Goal: Transaction & Acquisition: Download file/media

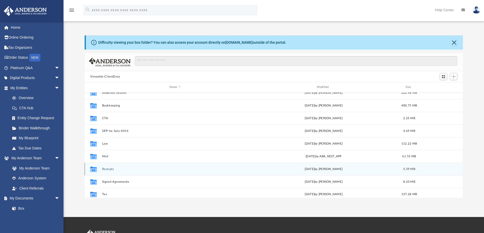
scroll to position [9, 0]
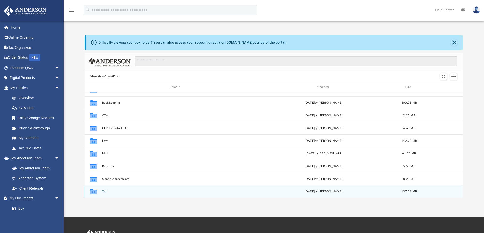
click at [101, 190] on div "Collaborated Folder Tax [DATE] by [PERSON_NAME] 137.28 MB" at bounding box center [274, 191] width 379 height 13
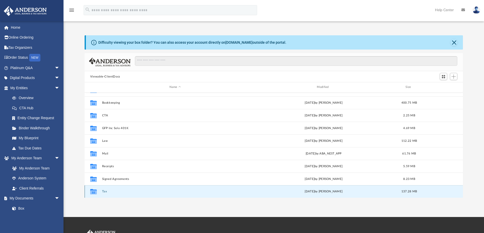
click at [94, 192] on icon "grid" at bounding box center [93, 192] width 7 height 4
click at [103, 193] on button "Tax" at bounding box center [175, 191] width 146 height 3
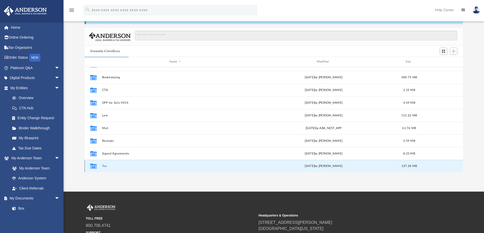
click at [104, 166] on button "Tax" at bounding box center [175, 166] width 146 height 3
click at [93, 167] on icon "grid" at bounding box center [93, 166] width 7 height 5
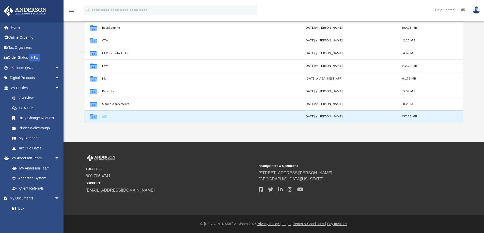
scroll to position [50, 0]
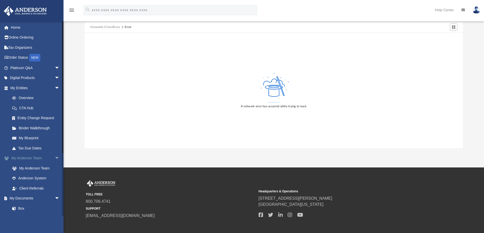
click at [55, 157] on span "arrow_drop_down" at bounding box center [60, 158] width 10 height 10
click at [38, 187] on link "Meeting Minutes" at bounding box center [37, 188] width 60 height 10
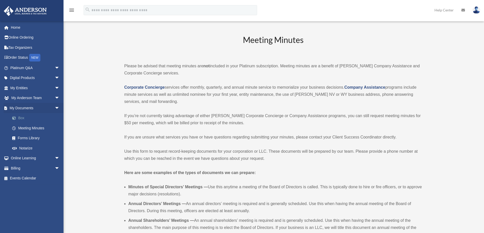
click at [24, 117] on link "Box" at bounding box center [37, 118] width 60 height 10
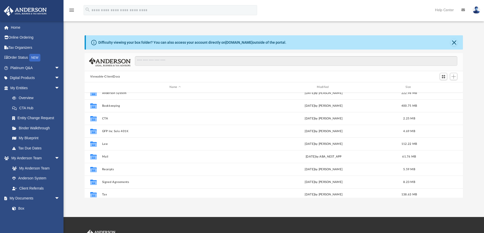
scroll to position [9, 0]
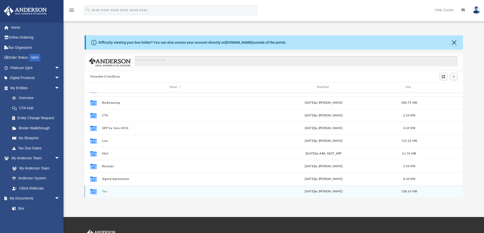
click at [103, 190] on button "Tax" at bounding box center [175, 191] width 146 height 3
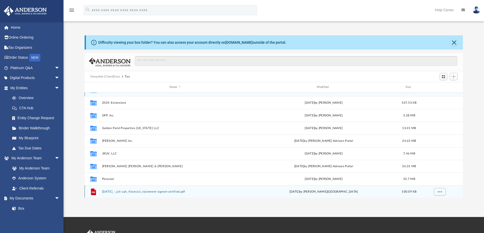
scroll to position [0, 0]
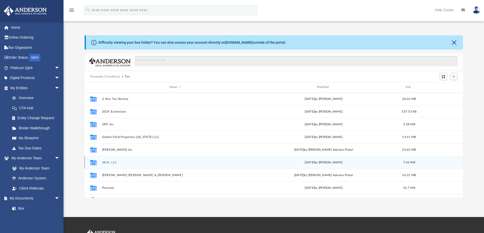
click at [108, 161] on button "JRUV, LLC" at bounding box center [175, 162] width 146 height 3
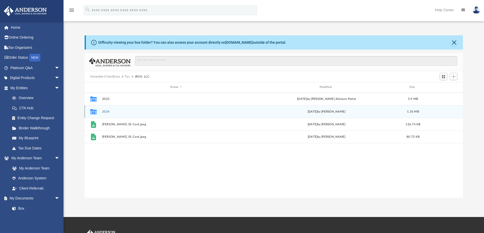
click at [103, 110] on button "2024" at bounding box center [176, 111] width 148 height 3
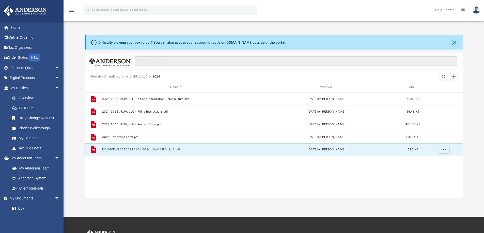
click at [164, 148] on button "INVOICE #83315721010 - 2024 1065 JRUV, LLC.pdf" at bounding box center [176, 149] width 148 height 3
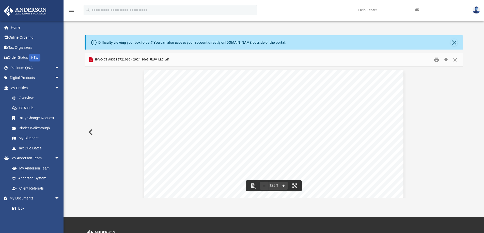
click at [456, 59] on button "Close" at bounding box center [455, 60] width 9 height 8
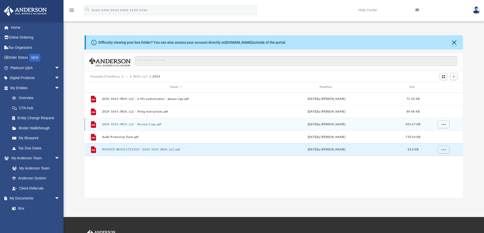
click at [146, 124] on button "2024 1065 JRUV, LLC - Review Copy.pdf" at bounding box center [176, 124] width 148 height 3
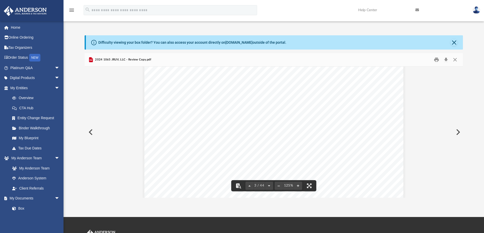
scroll to position [763, 0]
click at [447, 59] on button "Download" at bounding box center [446, 60] width 9 height 8
click at [458, 132] on button "Preview" at bounding box center [457, 132] width 11 height 14
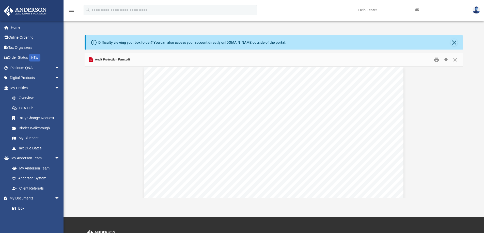
scroll to position [0, 0]
click at [446, 62] on button "Download" at bounding box center [446, 60] width 9 height 8
click at [459, 131] on button "Preview" at bounding box center [457, 132] width 11 height 14
click at [447, 59] on button "Download" at bounding box center [446, 60] width 9 height 8
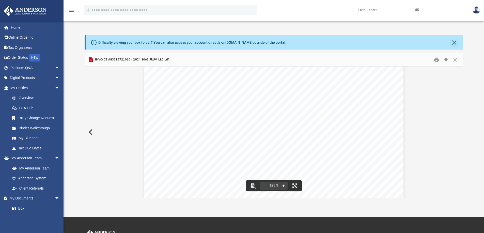
scroll to position [0, 0]
click at [92, 134] on button "Preview" at bounding box center [90, 132] width 11 height 14
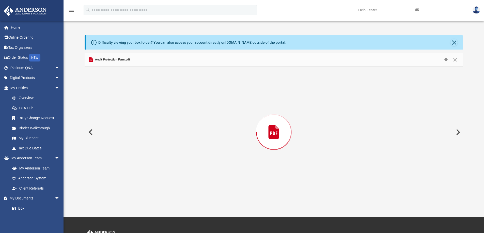
click at [92, 134] on button "Preview" at bounding box center [90, 132] width 11 height 14
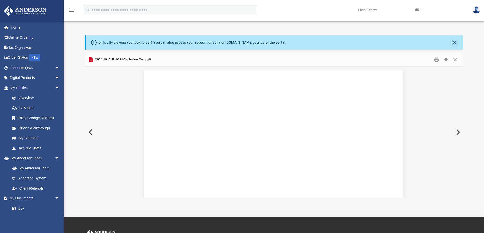
scroll to position [687, 0]
click at [92, 134] on button "Preview" at bounding box center [90, 132] width 11 height 14
click at [445, 61] on button "Download" at bounding box center [446, 60] width 9 height 8
click at [455, 43] on button "Close" at bounding box center [454, 42] width 7 height 7
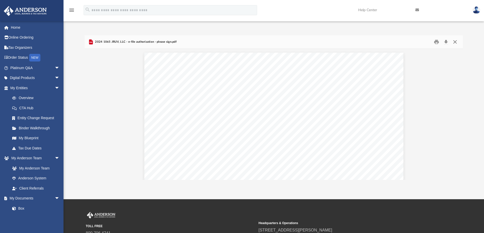
click at [455, 43] on button "Close" at bounding box center [455, 42] width 9 height 8
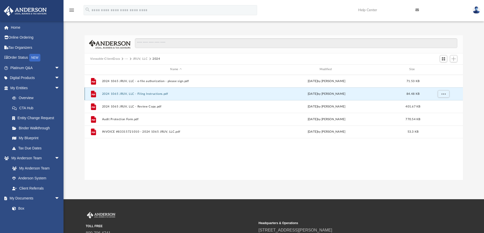
click at [160, 93] on button "2024 1065 JRUV, LLC - Filing Instructions.pdf" at bounding box center [176, 93] width 148 height 3
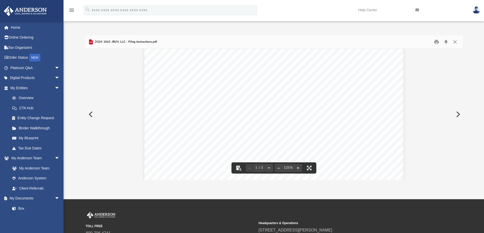
scroll to position [161, 0]
click at [445, 42] on button "Download" at bounding box center [446, 42] width 9 height 8
